Goal: Entertainment & Leisure: Consume media (video, audio)

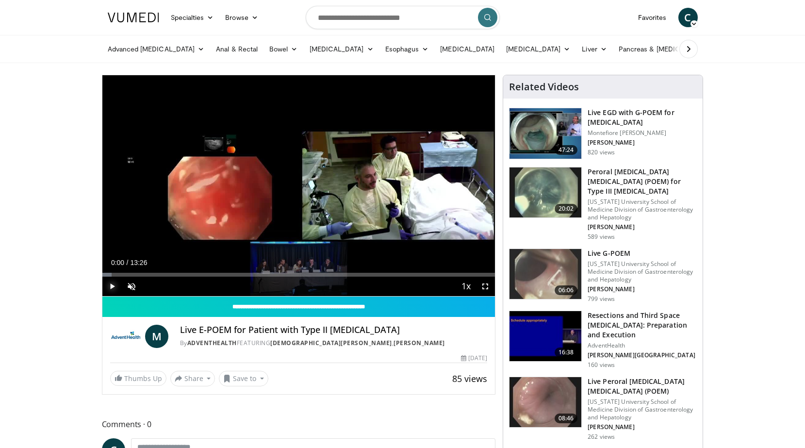
click at [110, 286] on span "Video Player" at bounding box center [111, 286] width 19 height 19
click at [111, 272] on div "Loaded : 4.91% 00:17 00:17" at bounding box center [298, 271] width 393 height 9
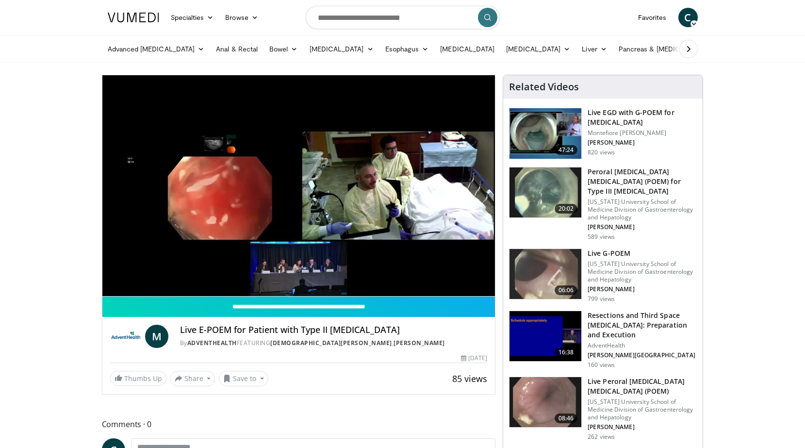
click at [112, 275] on div "Progress Bar" at bounding box center [111, 275] width 1 height 4
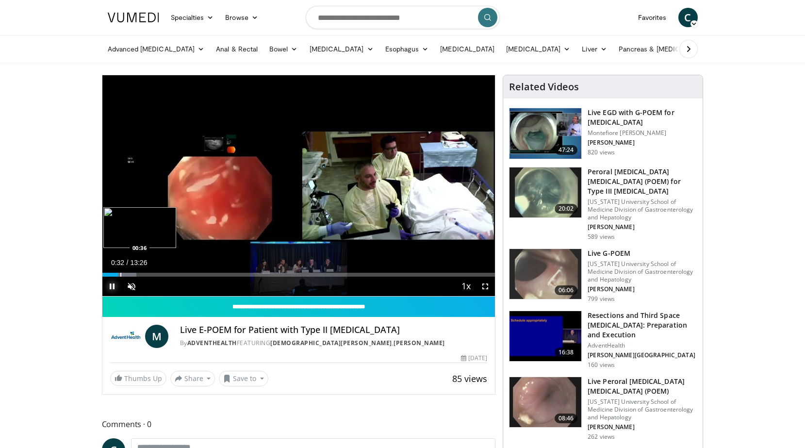
click at [121, 275] on div "Progress Bar" at bounding box center [120, 275] width 1 height 4
click at [113, 276] on div "Progress Bar" at bounding box center [113, 275] width 1 height 4
click at [123, 277] on span "Video Player" at bounding box center [131, 286] width 19 height 19
click at [123, 274] on div "Progress Bar" at bounding box center [123, 275] width 1 height 4
click at [131, 275] on div "Progress Bar" at bounding box center [131, 275] width 1 height 4
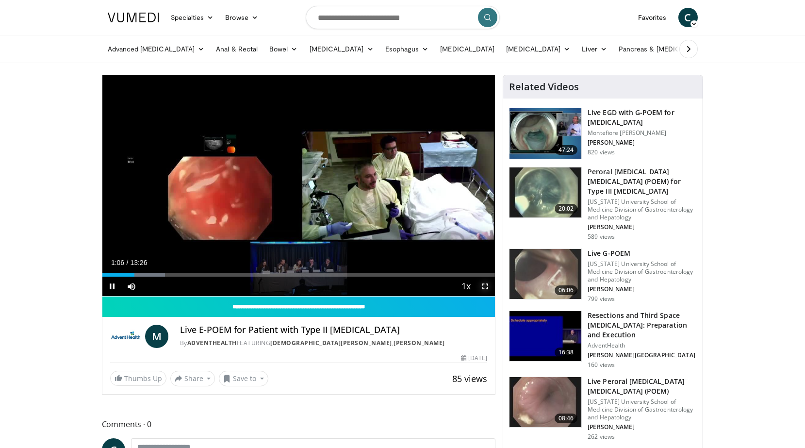
click at [485, 284] on span "Video Player" at bounding box center [485, 286] width 19 height 19
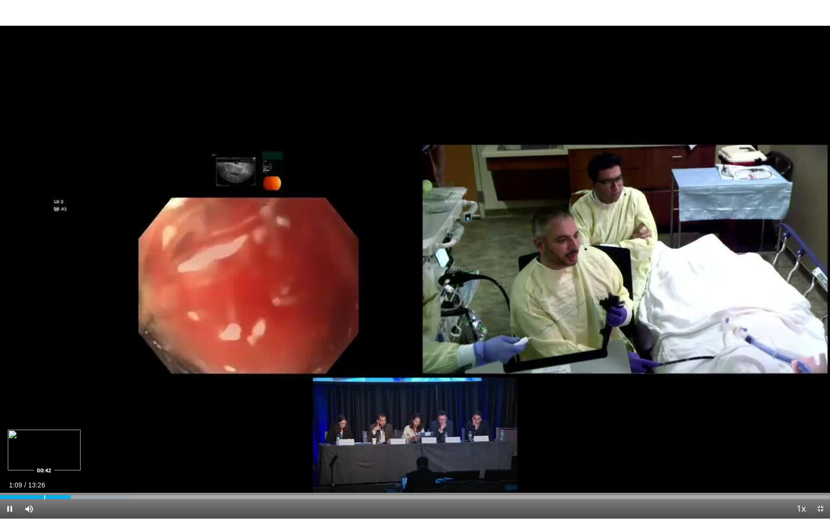
click at [43, 448] on div "Loaded : 15.98% 01:09 00:42" at bounding box center [415, 494] width 830 height 9
click at [50, 448] on div "Loaded : 16.13% 00:43 00:48" at bounding box center [415, 494] width 830 height 9
click at [10, 448] on span "Video Player" at bounding box center [9, 508] width 19 height 19
click at [183, 448] on div "Progress Bar" at bounding box center [183, 497] width 1 height 4
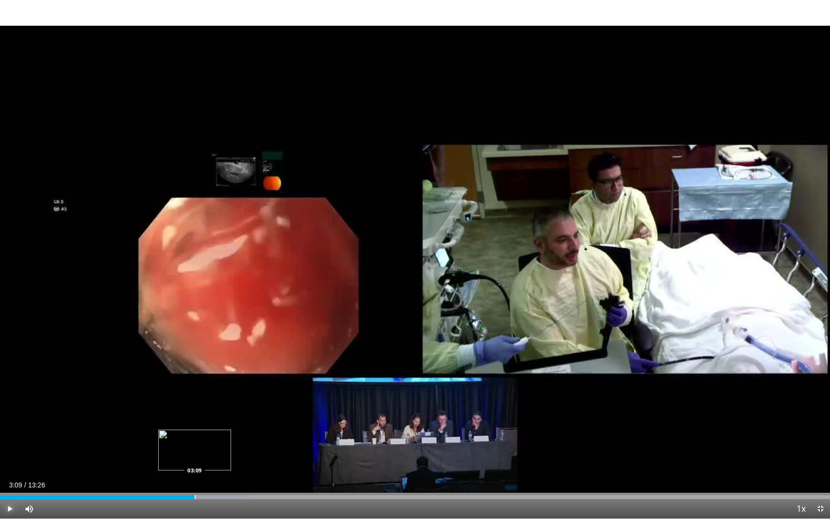
click at [195, 448] on div "Progress Bar" at bounding box center [195, 497] width 1 height 4
click at [188, 448] on div "Progress Bar" at bounding box center [188, 497] width 1 height 4
